Goal: Check status: Check status

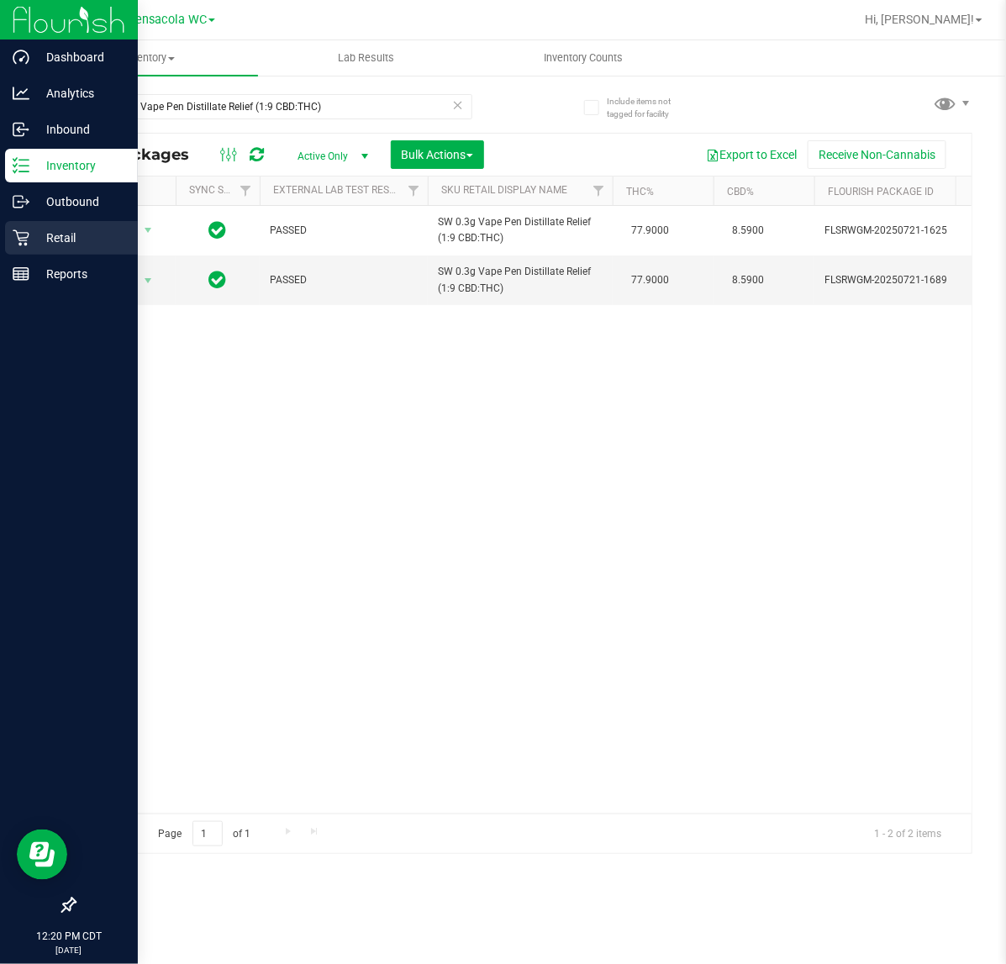
click at [22, 237] on icon at bounding box center [21, 238] width 16 height 16
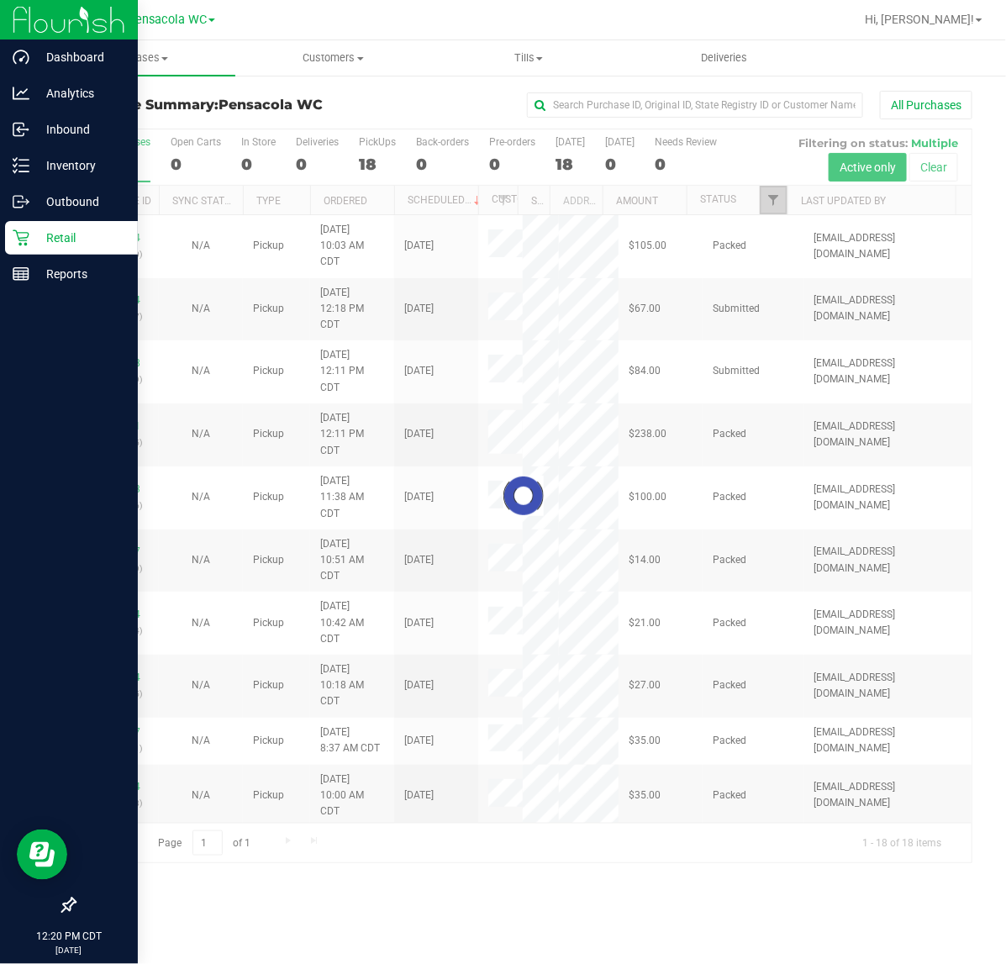
click at [773, 202] on span "Filter" at bounding box center [773, 199] width 13 height 13
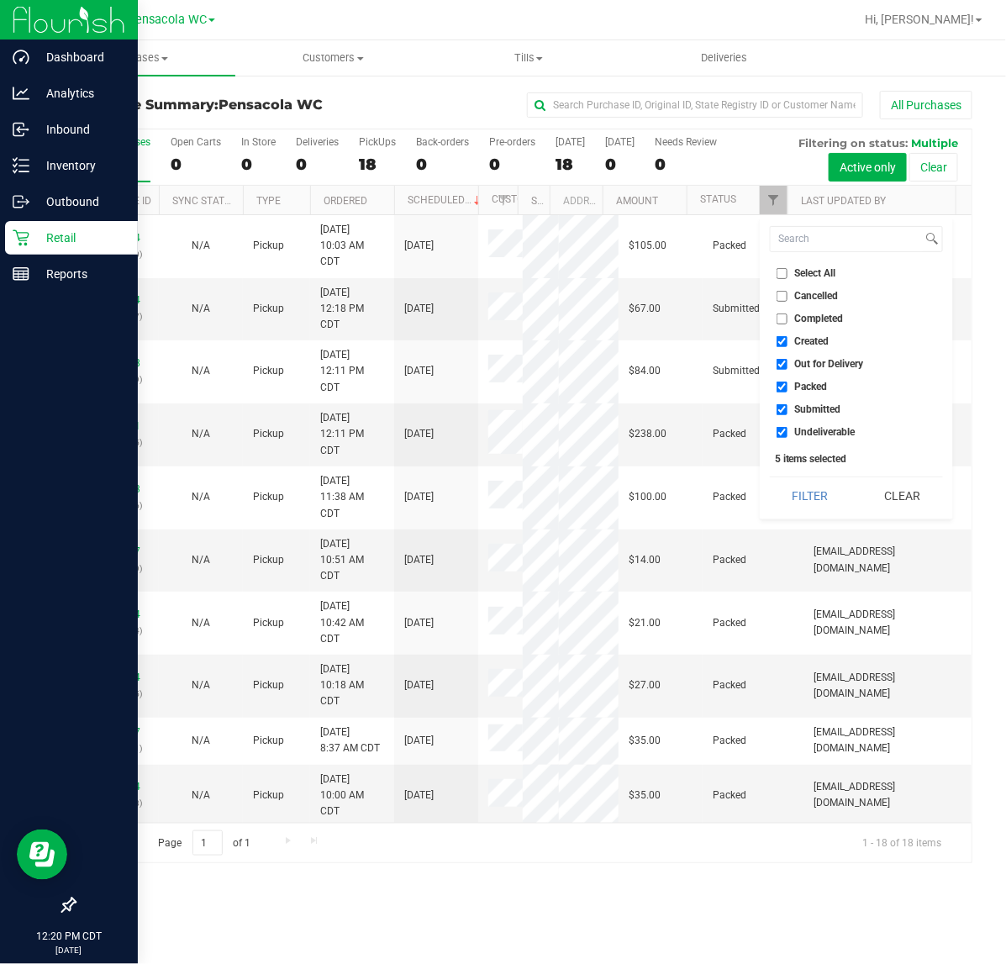
click at [808, 276] on span "Select All" at bounding box center [815, 273] width 41 height 10
click at [788, 276] on input "Select All" at bounding box center [782, 273] width 11 height 11
checkbox input "true"
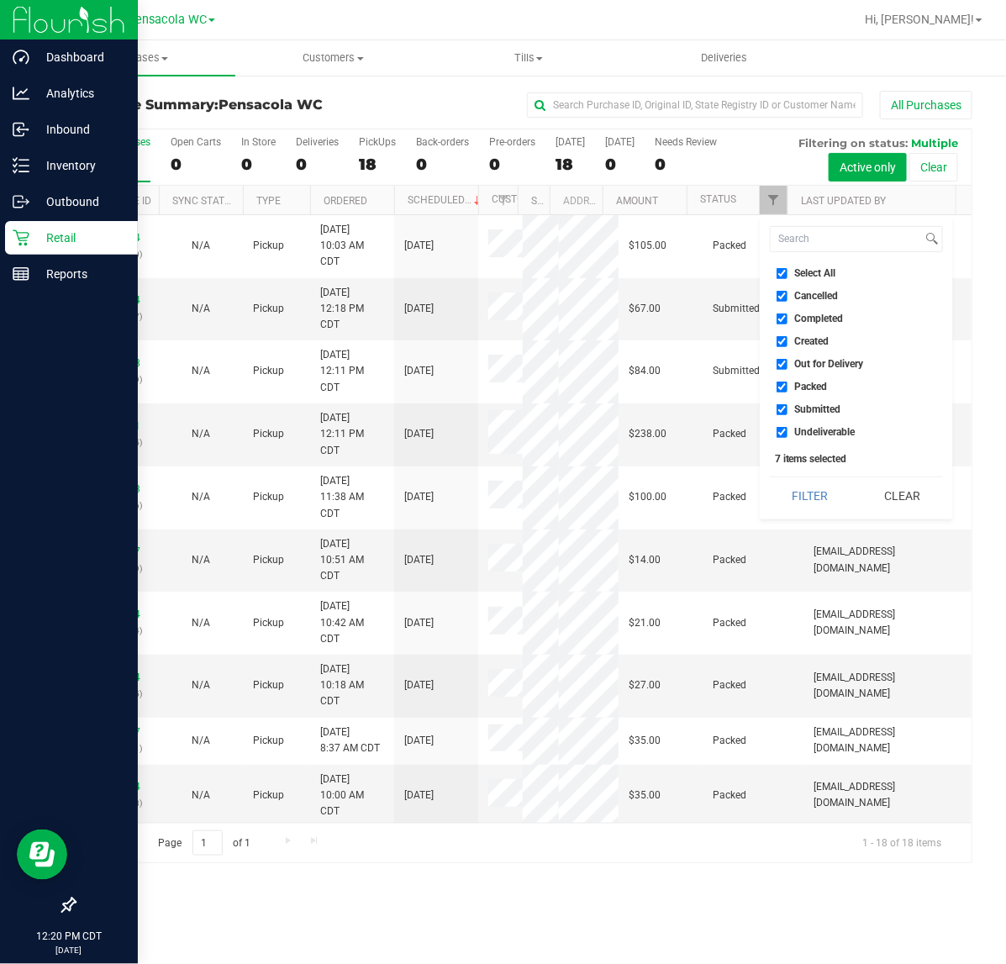
click at [784, 273] on input "Select All" at bounding box center [782, 273] width 11 height 11
checkbox input "false"
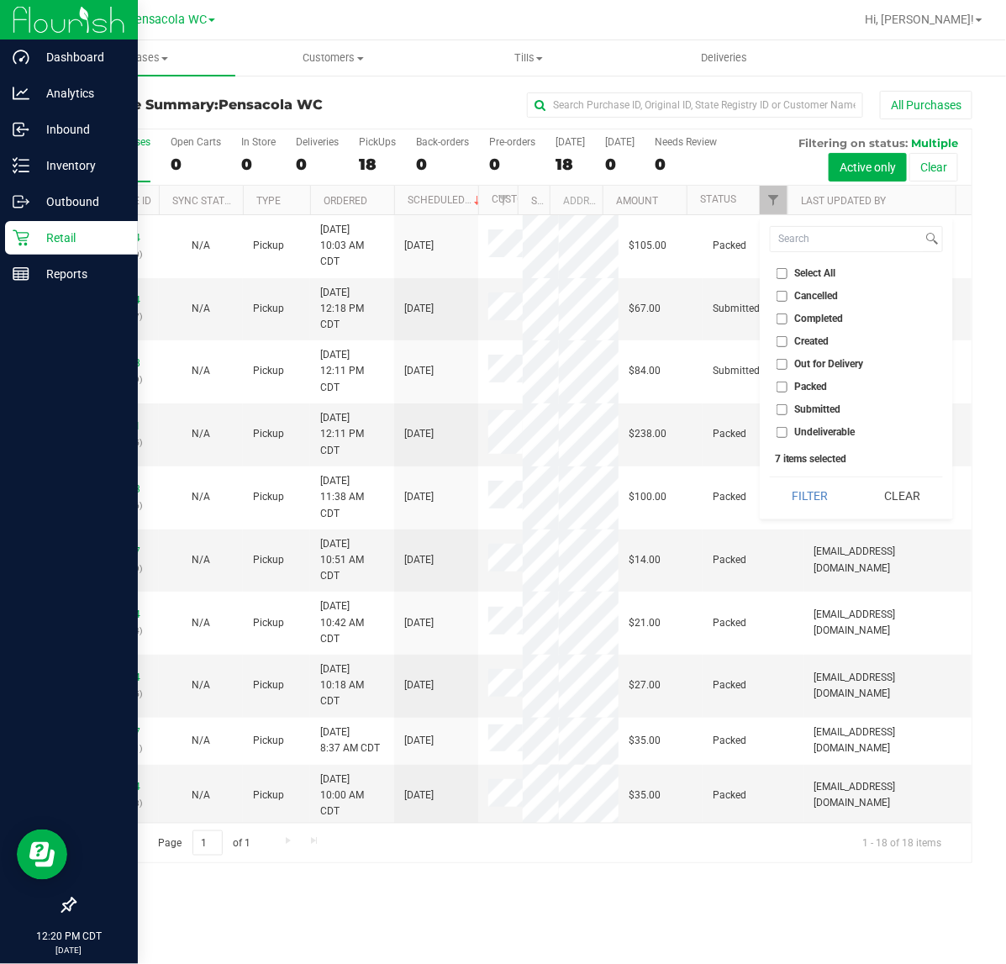
checkbox input "false"
click at [818, 409] on span "Submitted" at bounding box center [818, 409] width 46 height 10
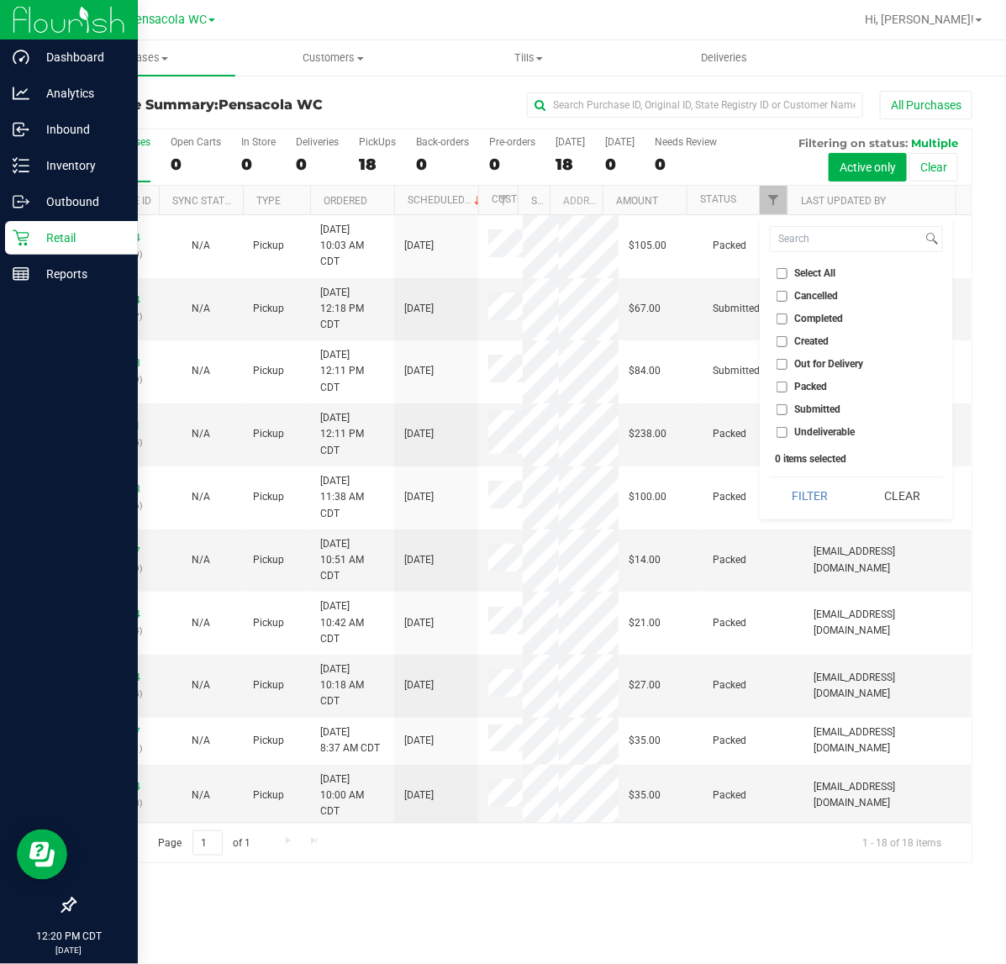
click at [788, 409] on input "Submitted" at bounding box center [782, 409] width 11 height 11
checkbox input "true"
click at [797, 488] on button "Filter" at bounding box center [810, 495] width 81 height 37
